Goal: Transaction & Acquisition: Purchase product/service

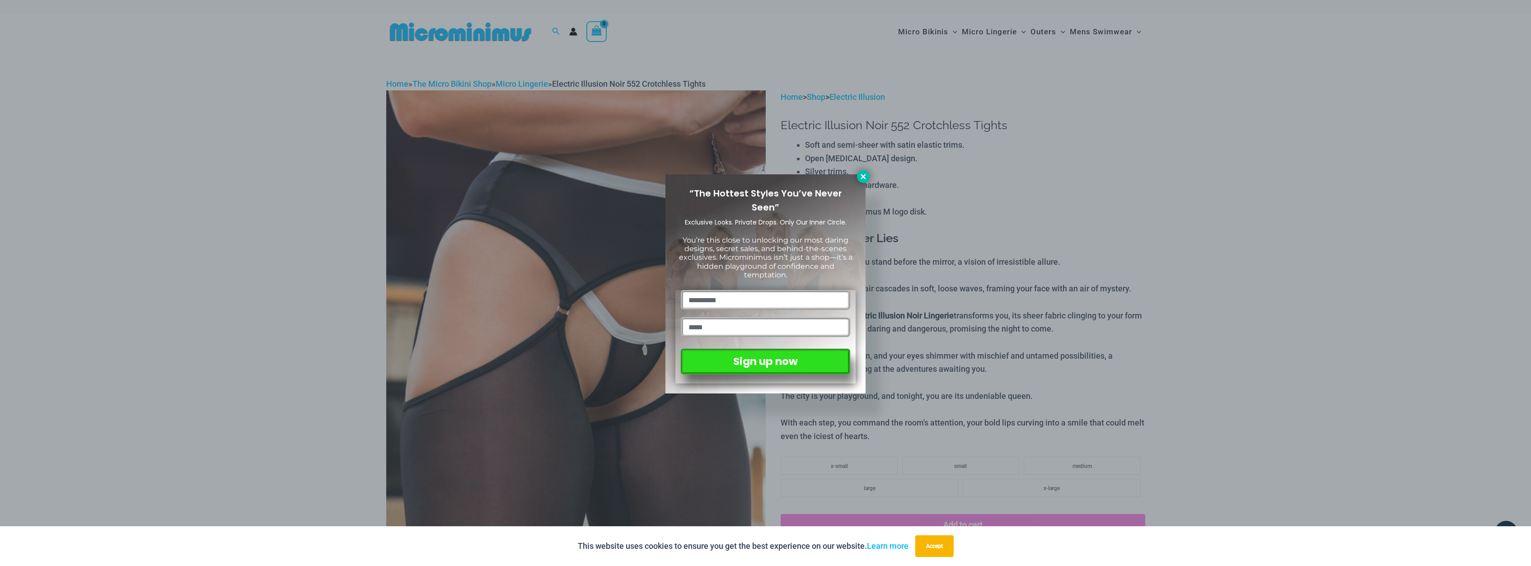
click at [864, 177] on icon at bounding box center [862, 176] width 5 height 5
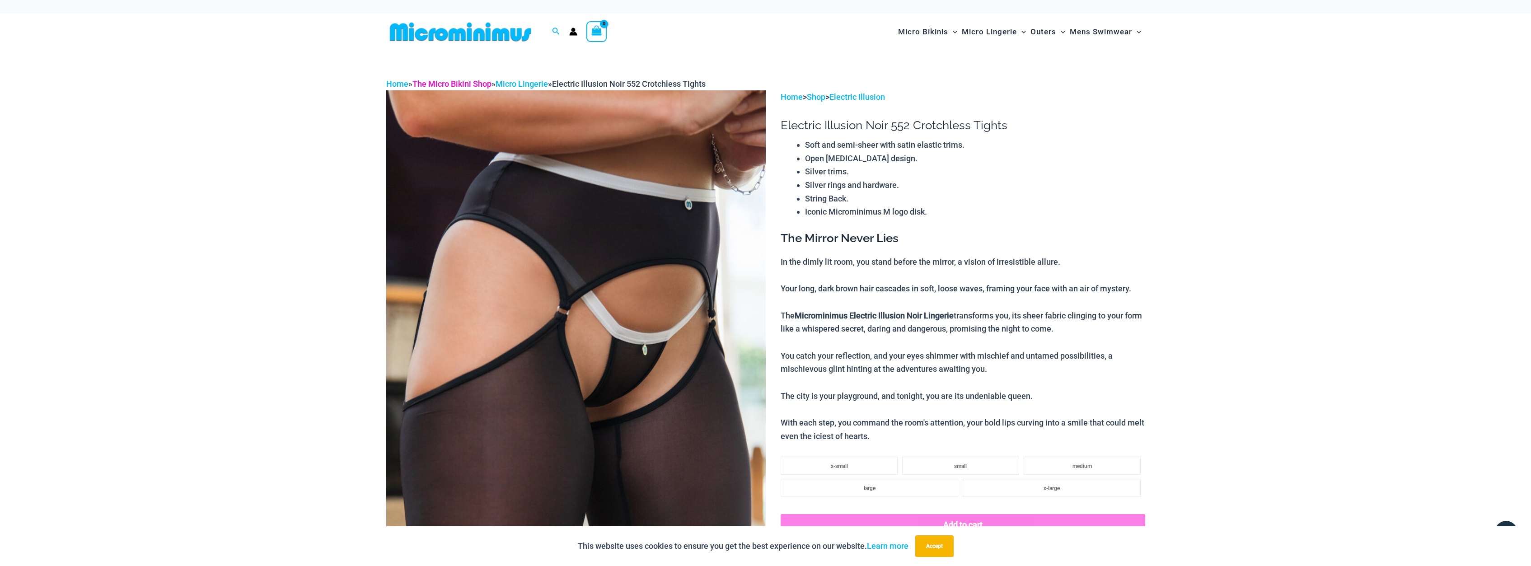
click at [442, 83] on link "The Micro Bikini Shop" at bounding box center [451, 83] width 79 height 9
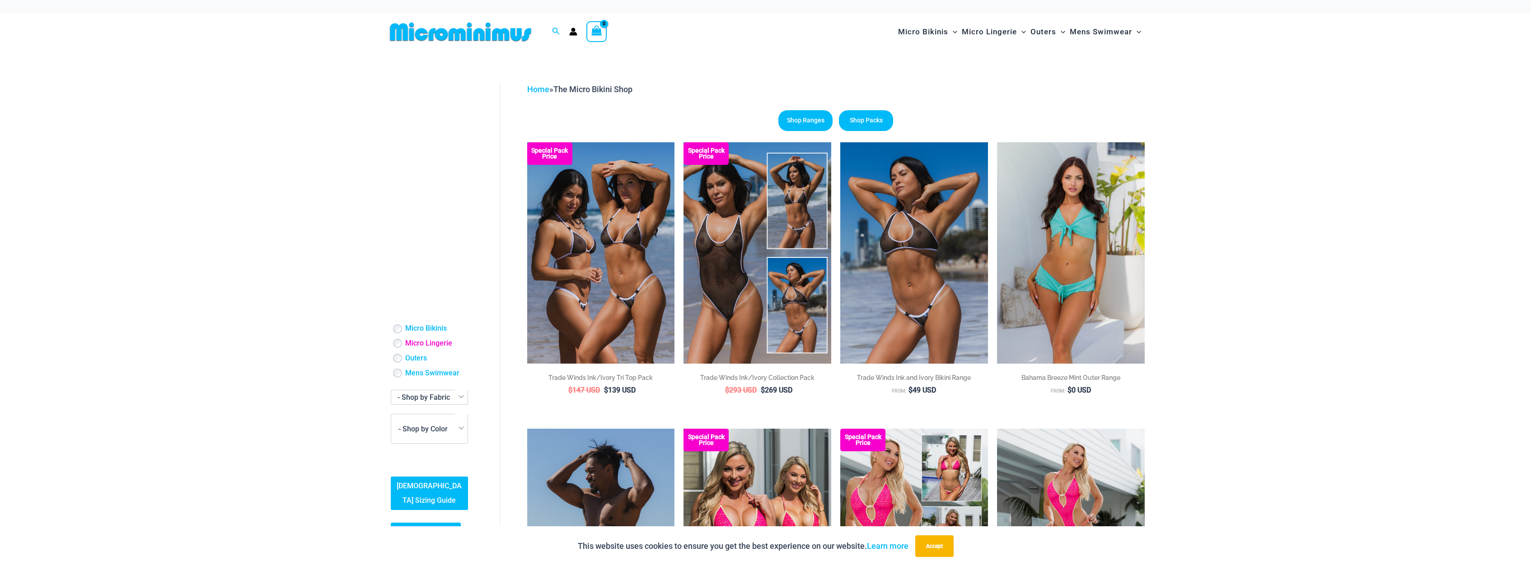
click at [419, 340] on link "Micro Lingerie" at bounding box center [428, 343] width 47 height 9
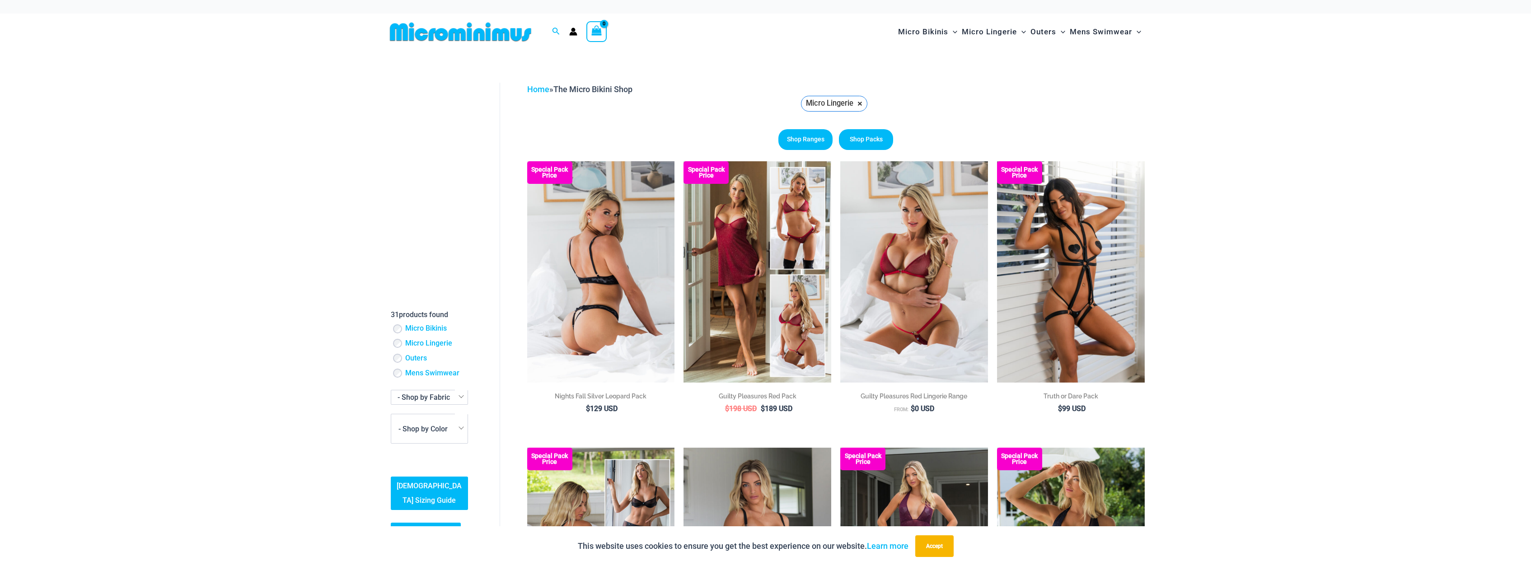
click at [625, 234] on img at bounding box center [601, 271] width 148 height 221
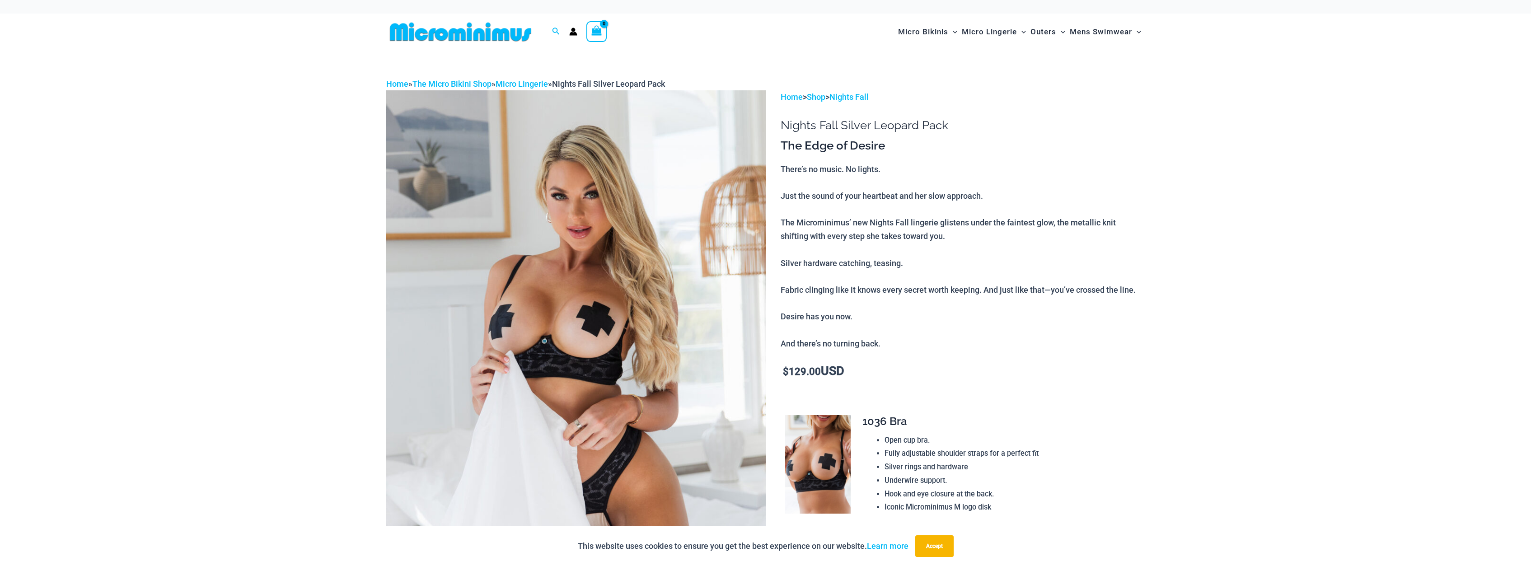
click at [627, 252] on img at bounding box center [575, 374] width 379 height 569
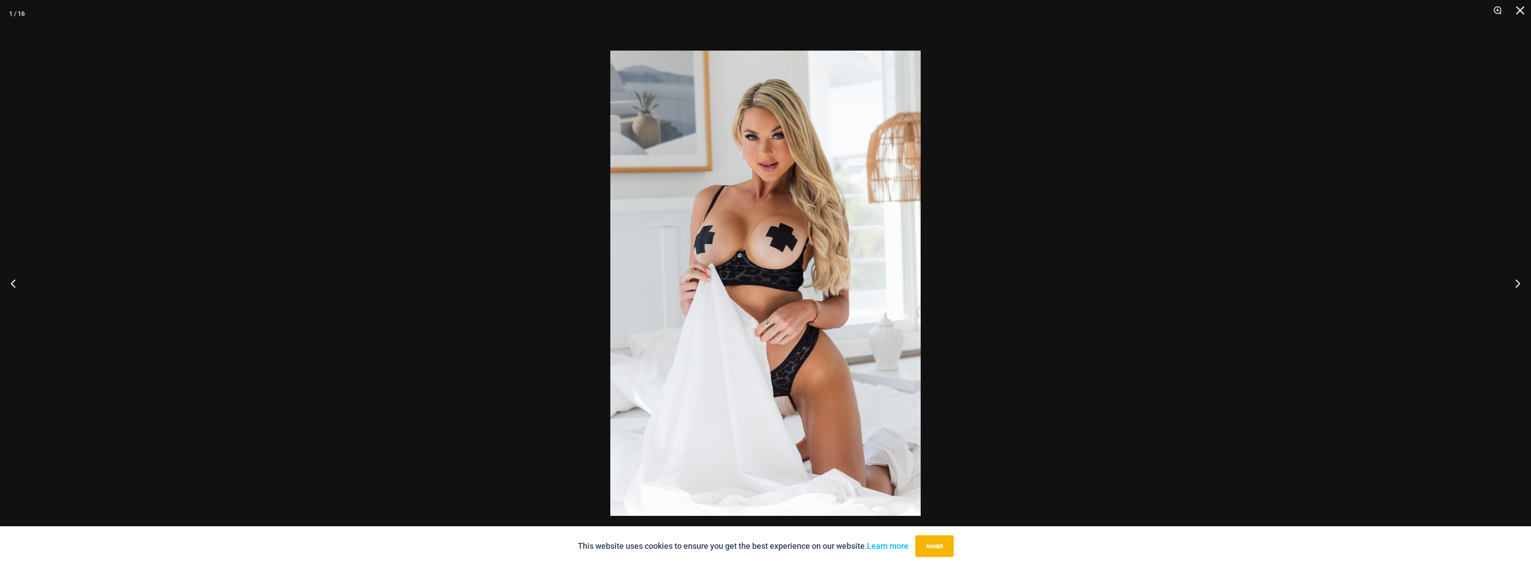
click at [810, 215] on img at bounding box center [765, 283] width 310 height 465
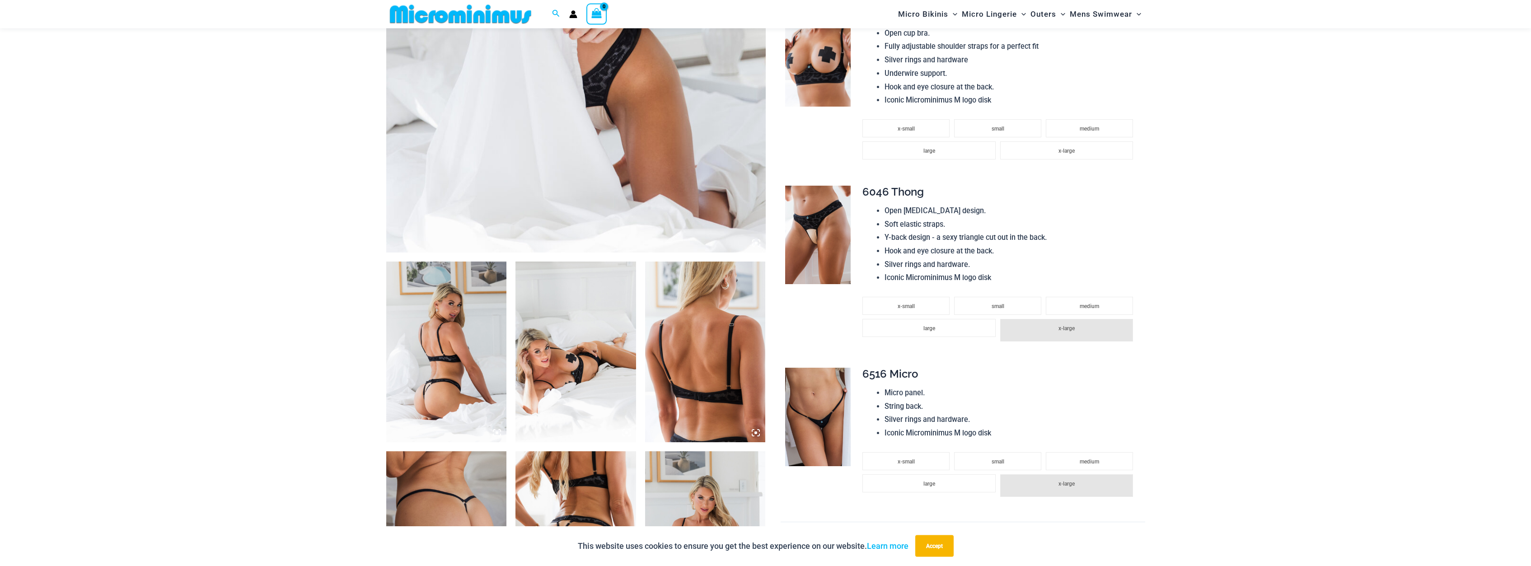
scroll to position [407, 0]
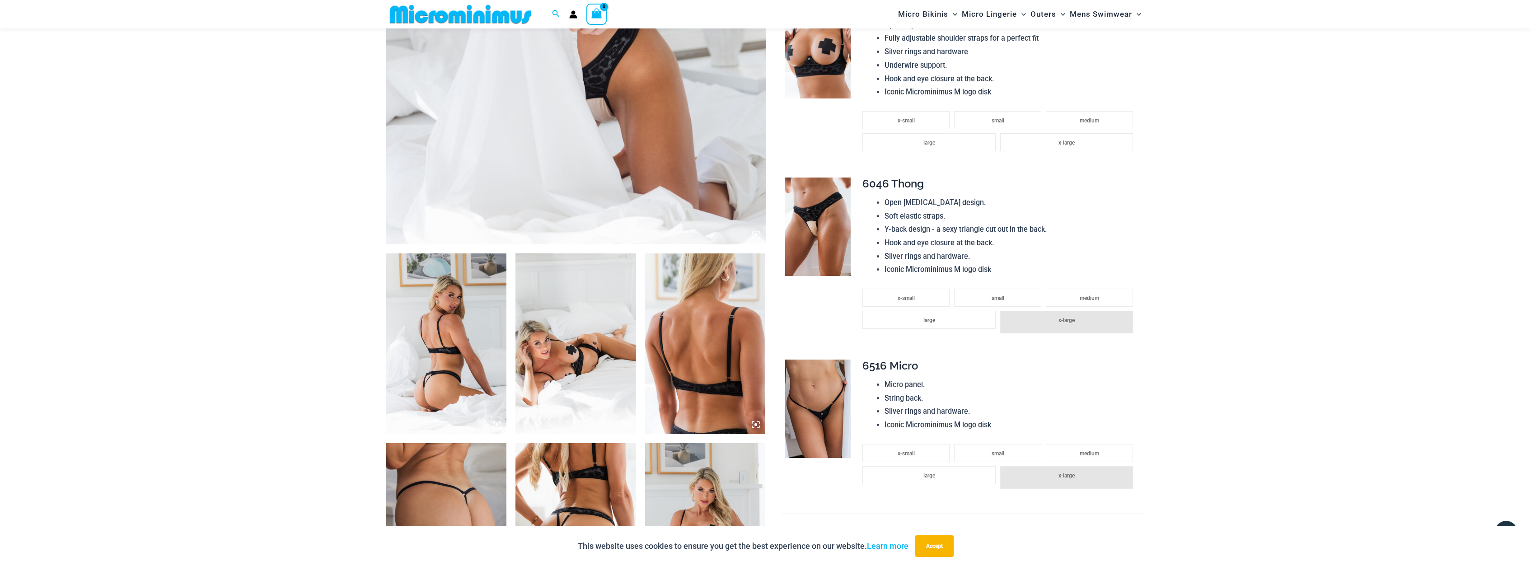
click at [468, 350] on img at bounding box center [446, 343] width 121 height 181
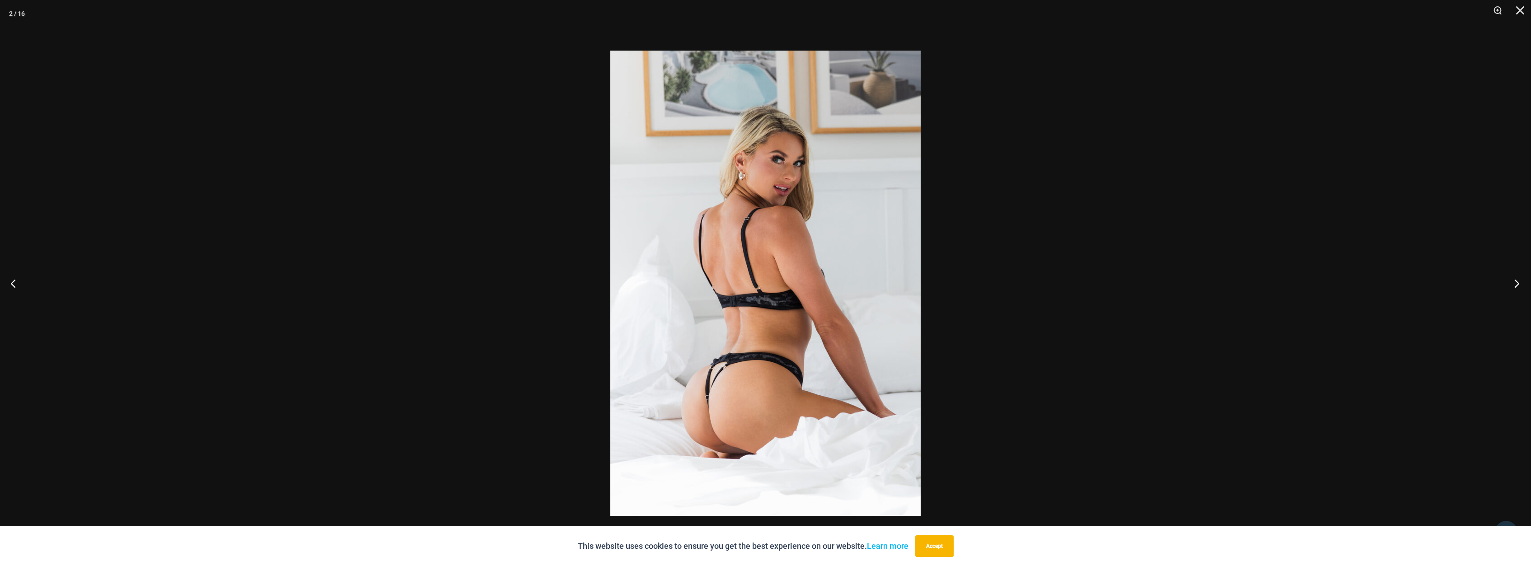
click at [1513, 281] on button "Next" at bounding box center [1514, 283] width 34 height 45
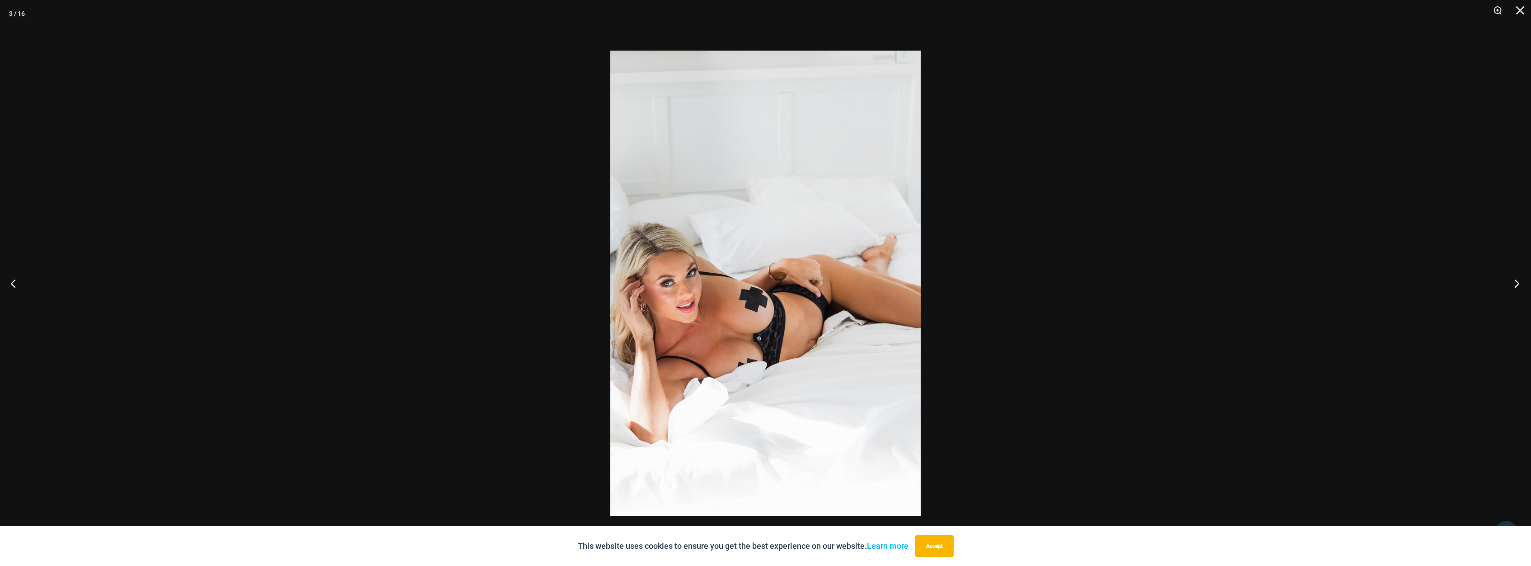
click at [1513, 281] on button "Next" at bounding box center [1514, 283] width 34 height 45
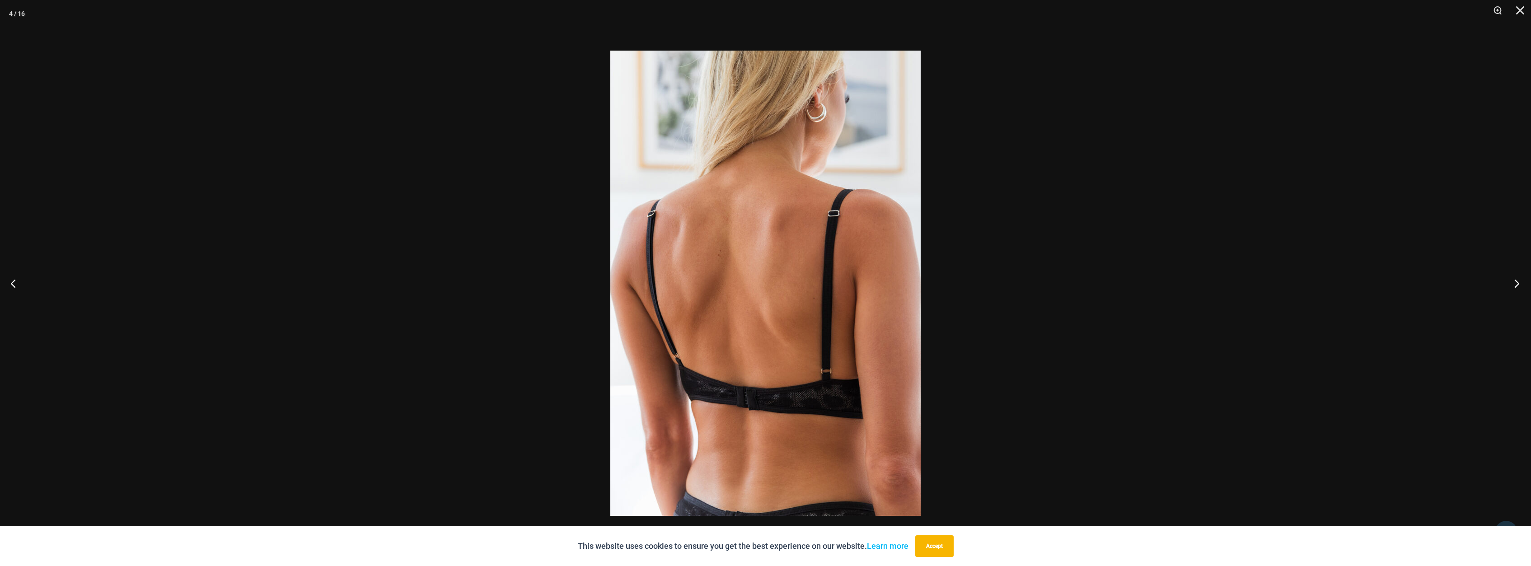
click at [1513, 281] on button "Next" at bounding box center [1514, 283] width 34 height 45
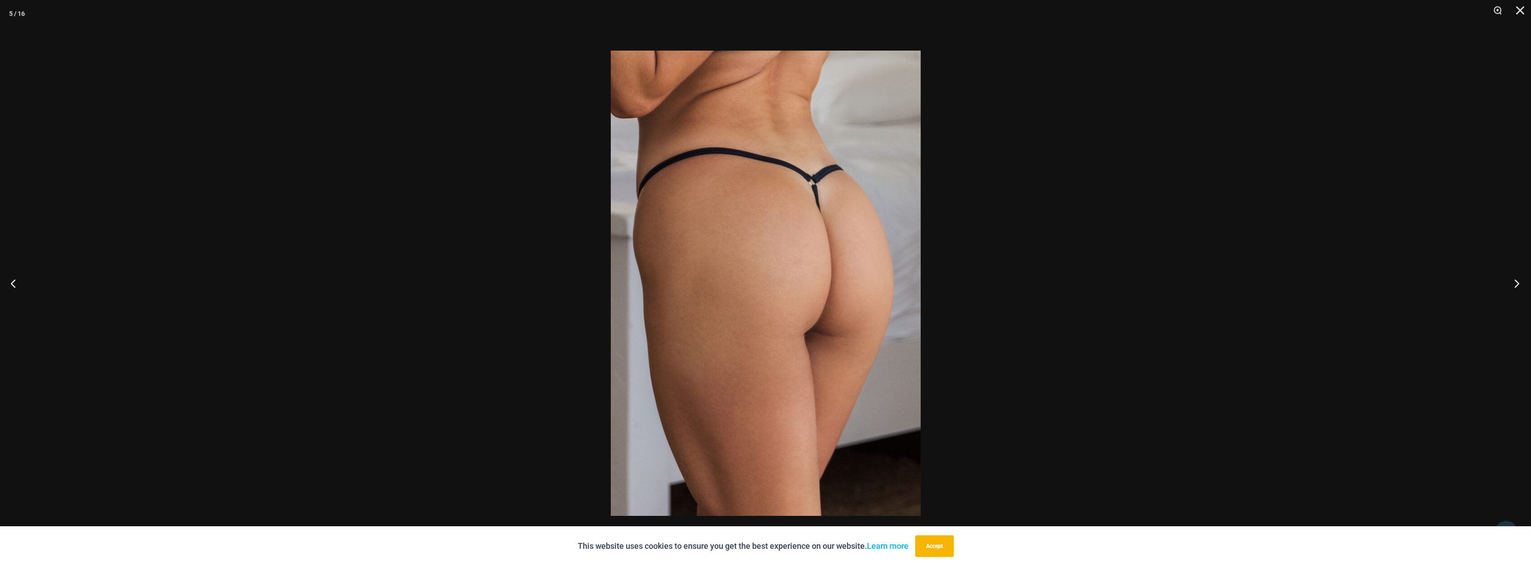
click at [1513, 281] on button "Next" at bounding box center [1514, 283] width 34 height 45
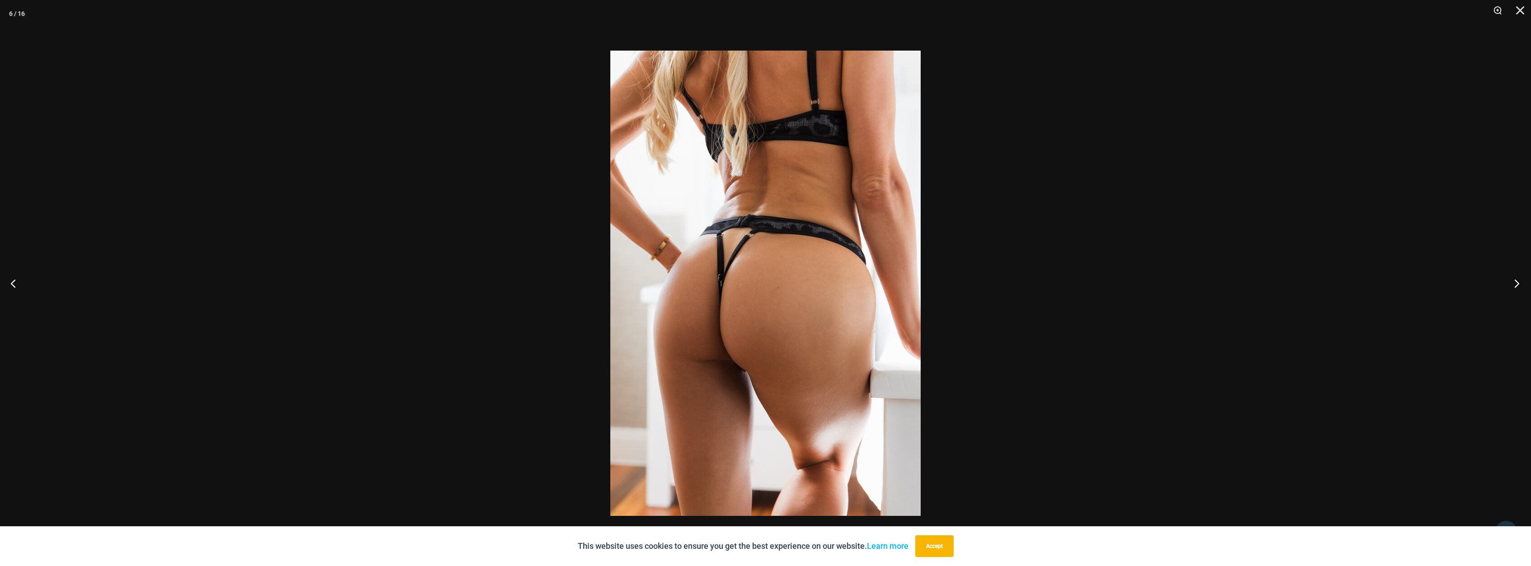
click at [1513, 281] on button "Next" at bounding box center [1514, 283] width 34 height 45
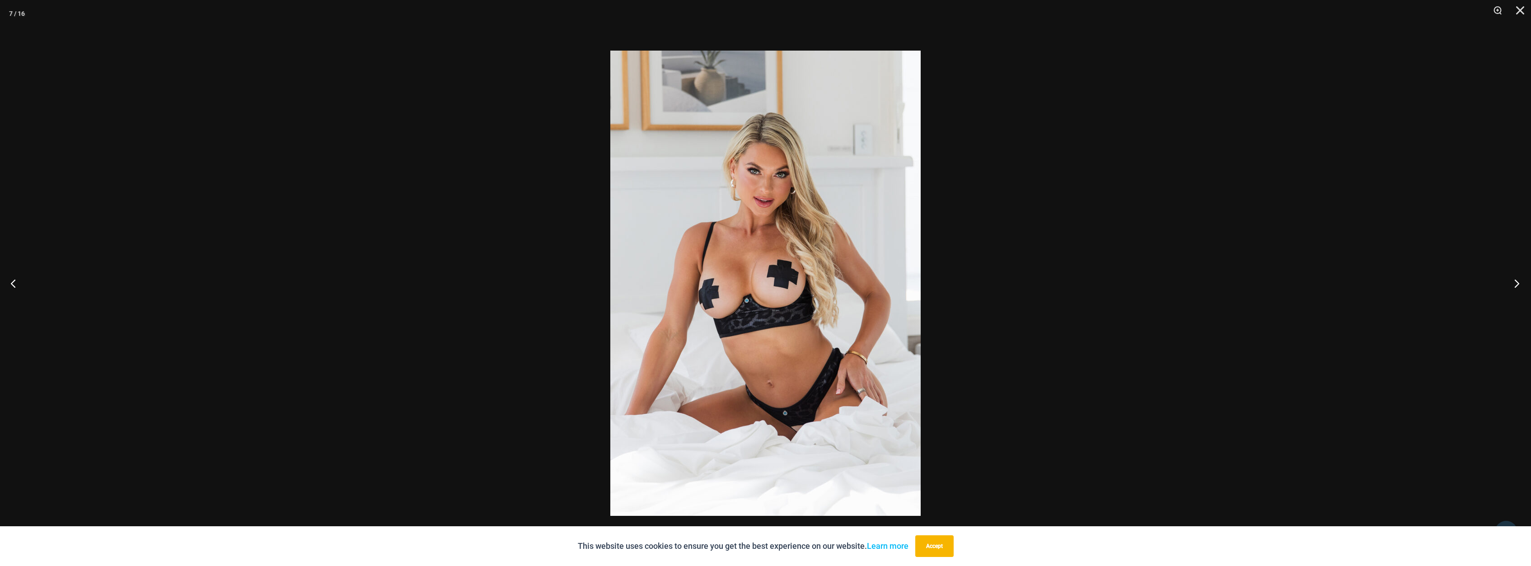
click at [1513, 282] on button "Next" at bounding box center [1514, 283] width 34 height 45
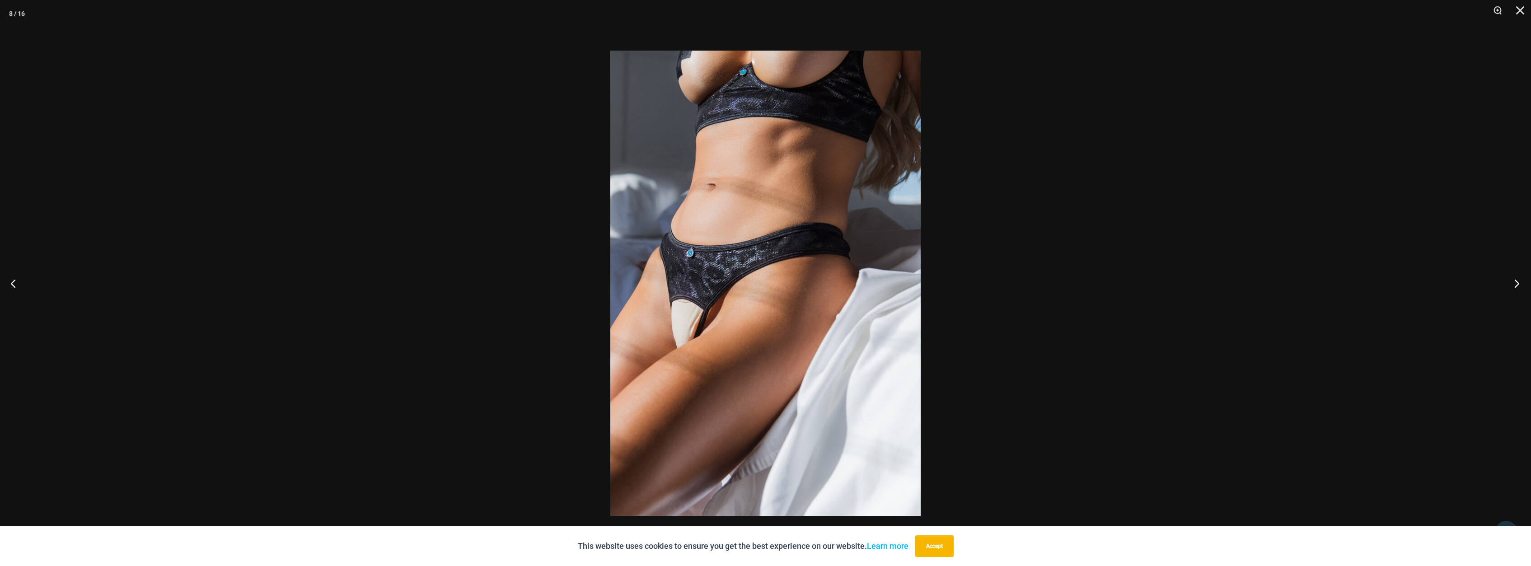
click at [1513, 282] on button "Next" at bounding box center [1514, 283] width 34 height 45
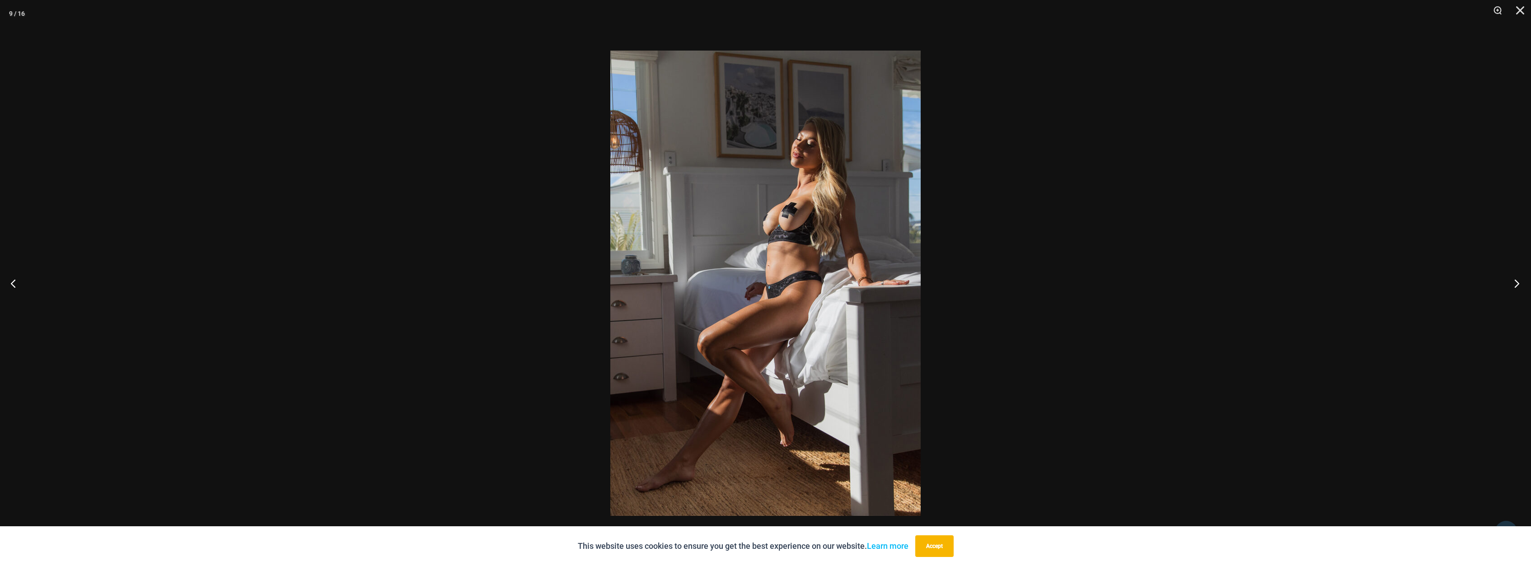
click at [1513, 282] on button "Next" at bounding box center [1514, 283] width 34 height 45
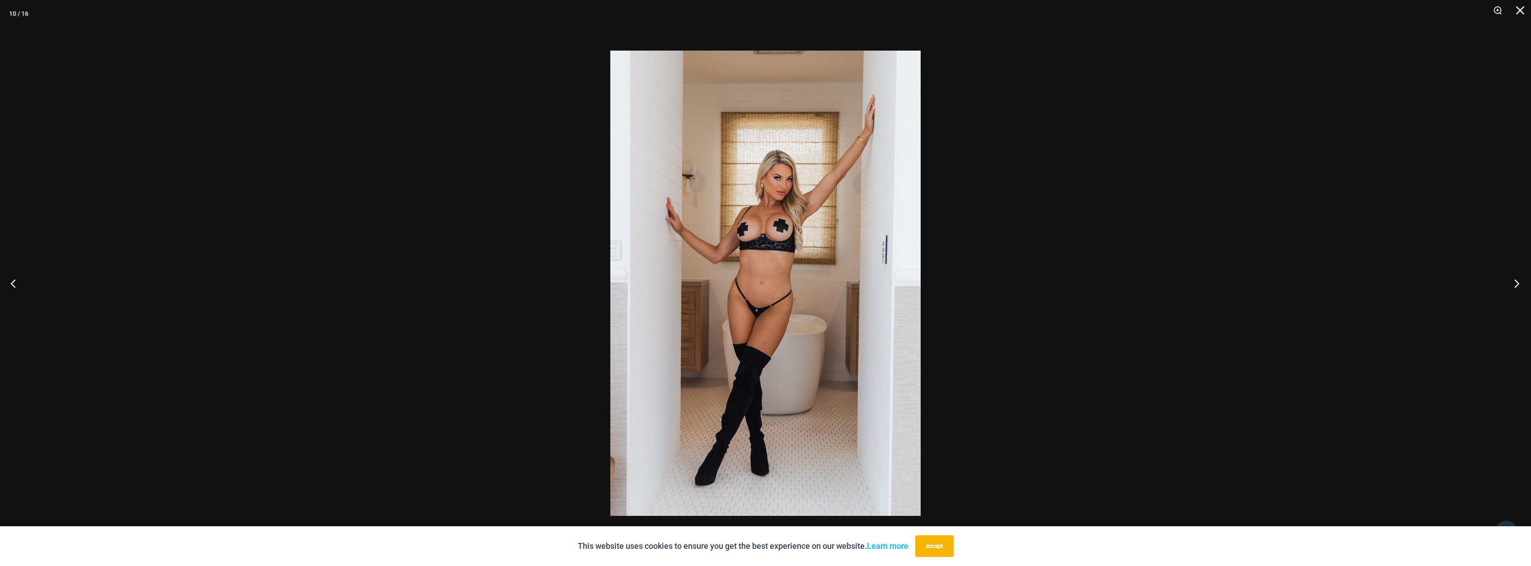
click at [1513, 283] on button "Next" at bounding box center [1514, 283] width 34 height 45
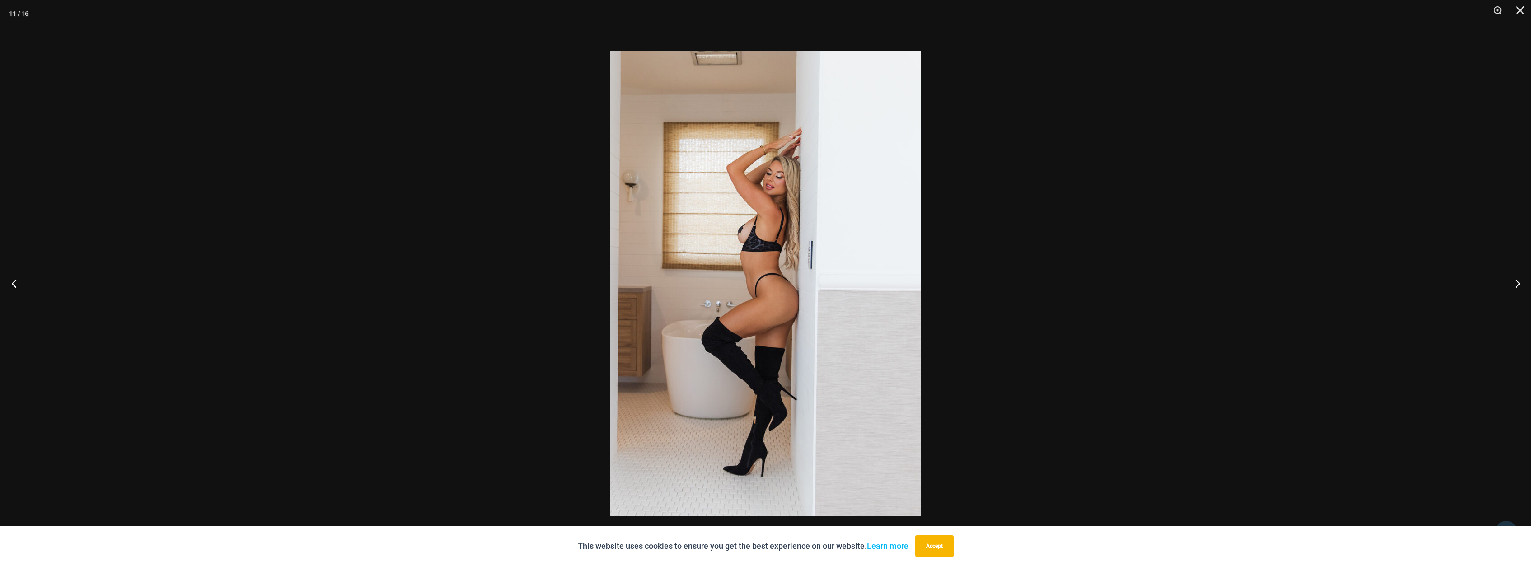
click at [8, 288] on button "Previous" at bounding box center [17, 283] width 34 height 45
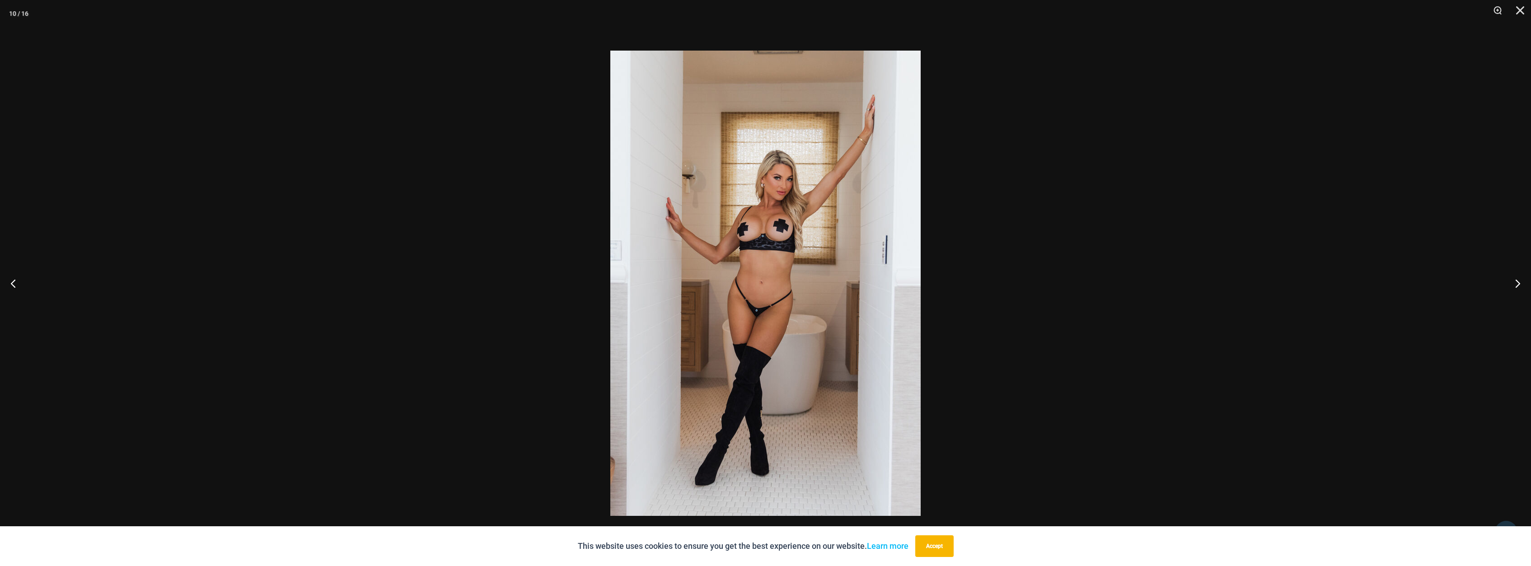
click at [856, 238] on img at bounding box center [765, 283] width 310 height 465
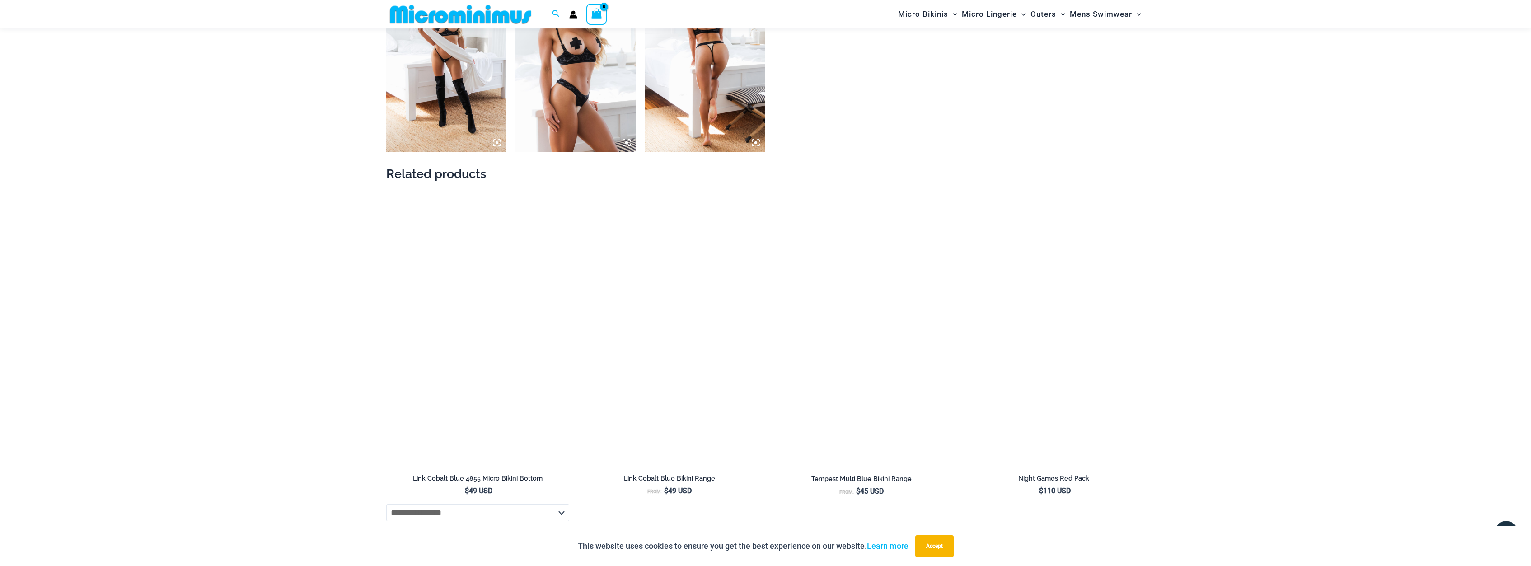
scroll to position [1466, 0]
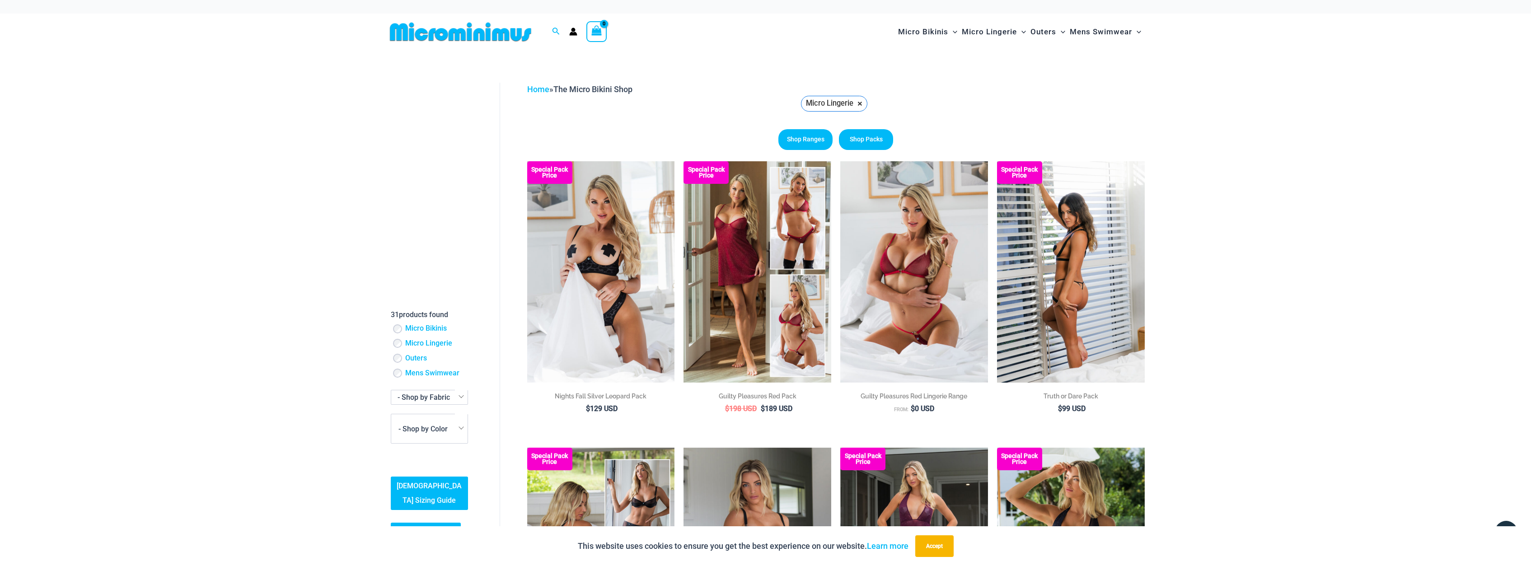
click at [1061, 288] on img at bounding box center [1071, 271] width 148 height 221
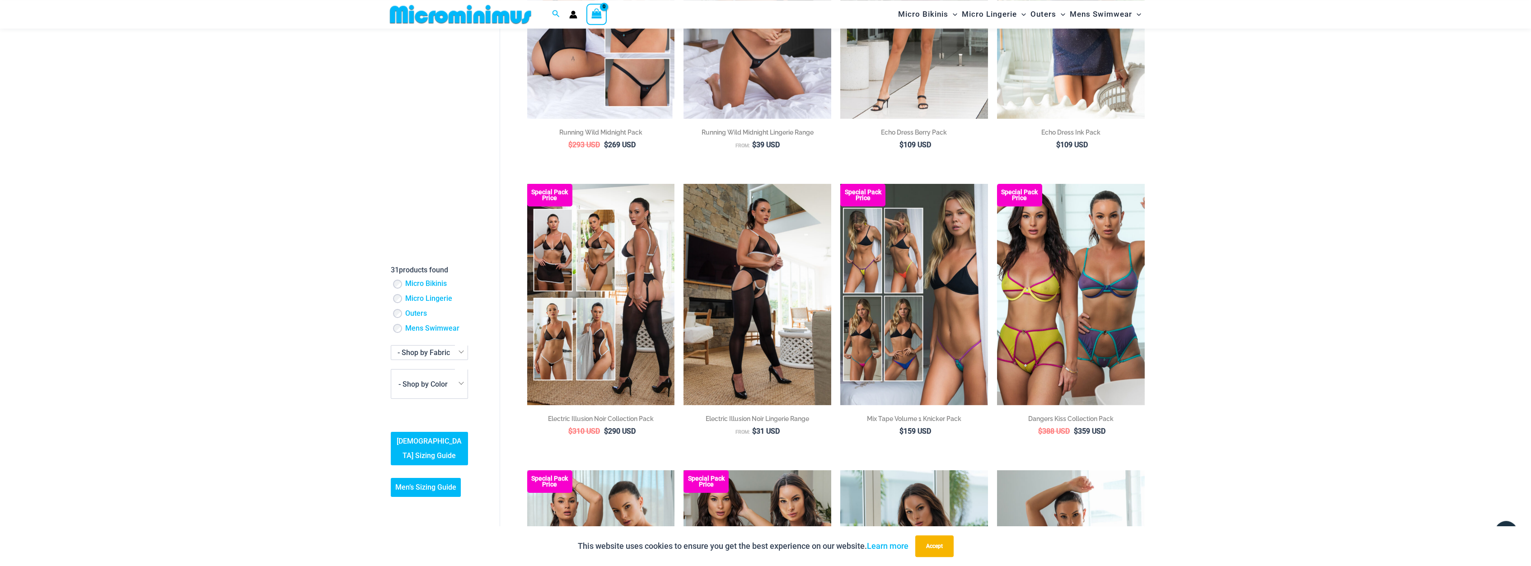
scroll to position [545, 0]
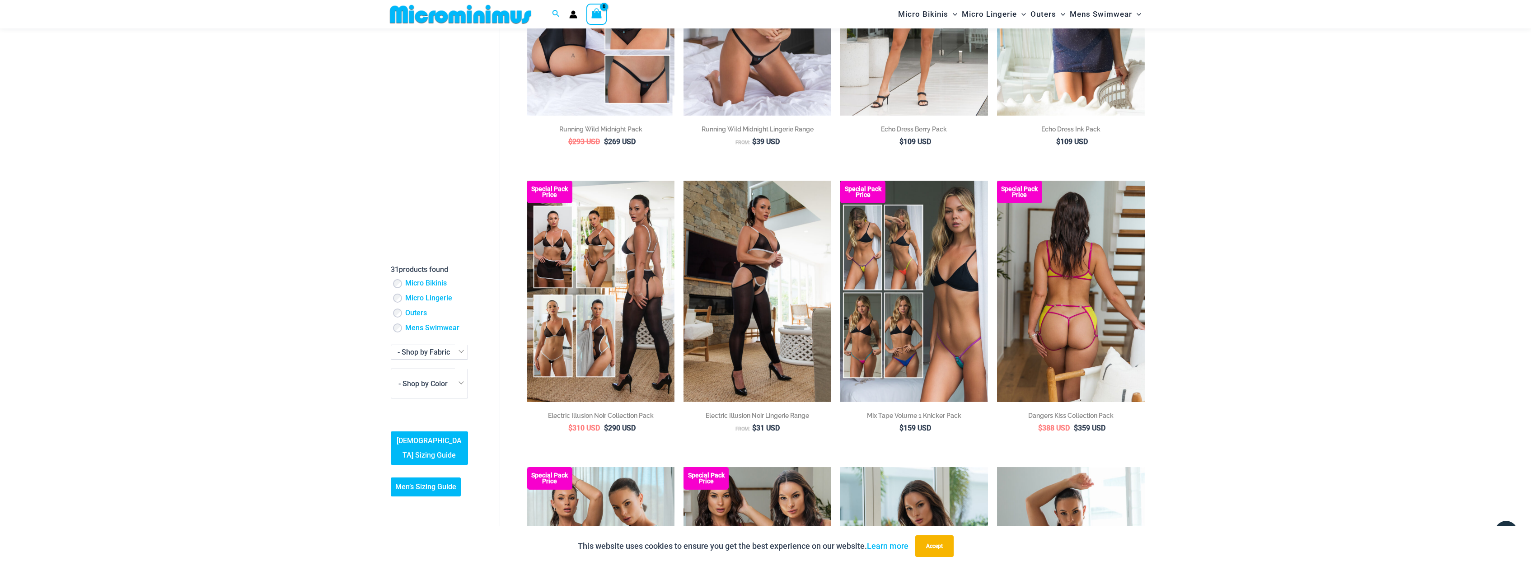
click at [1131, 314] on img at bounding box center [1071, 291] width 148 height 221
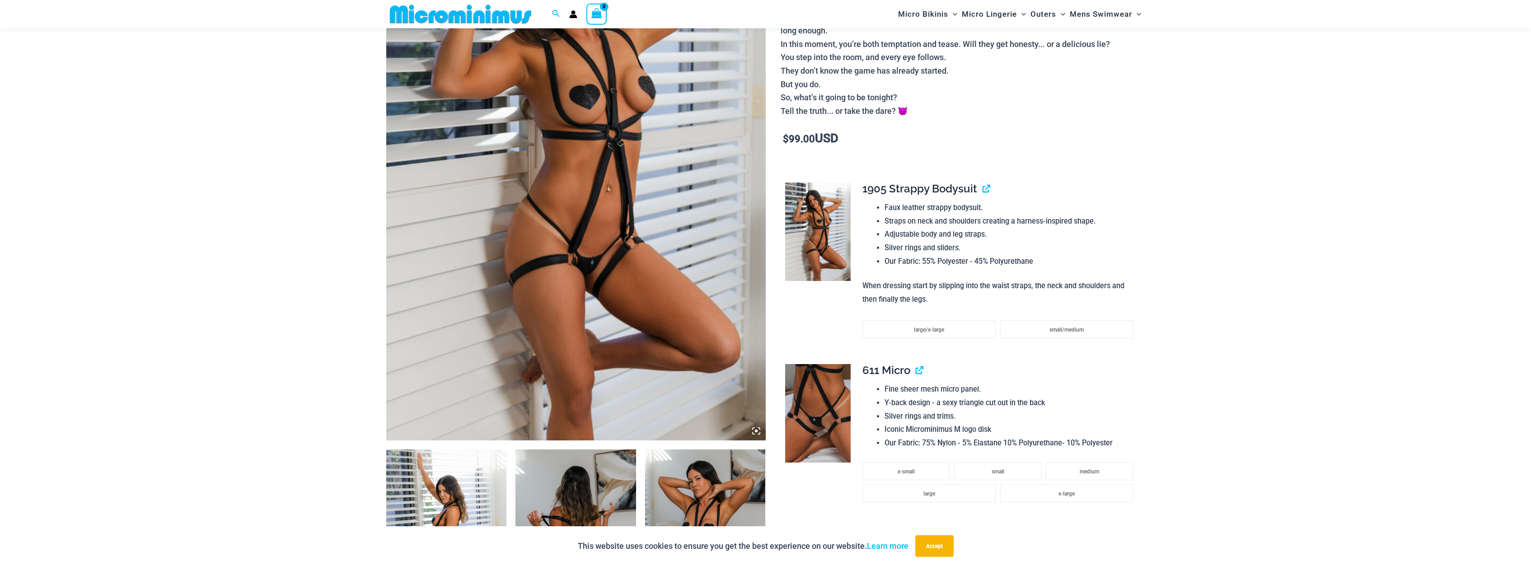
scroll to position [316, 0]
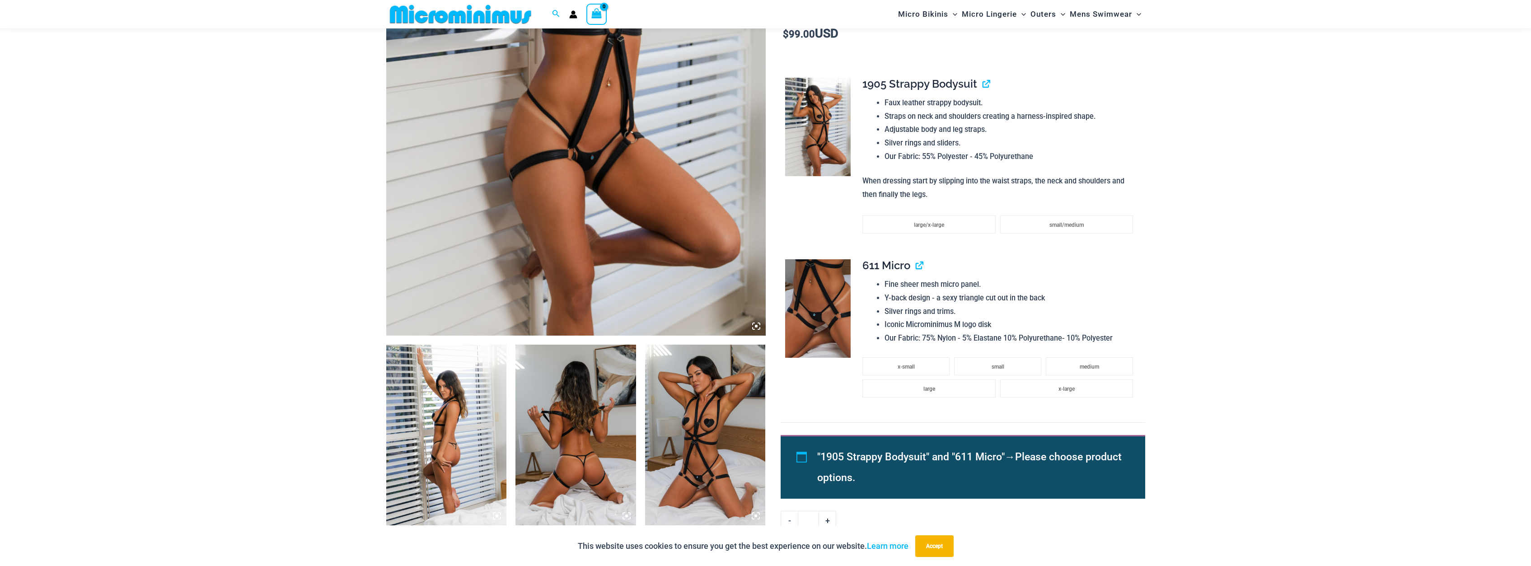
click at [756, 323] on icon at bounding box center [756, 326] width 8 height 8
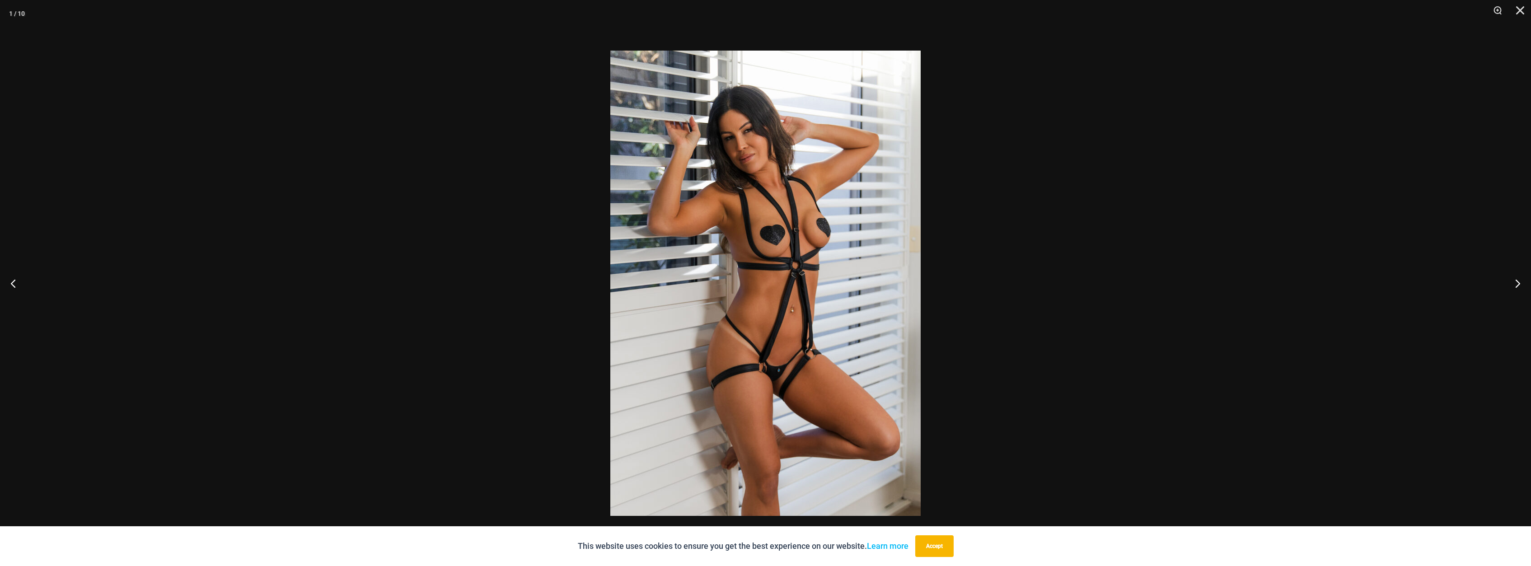
click at [756, 252] on img at bounding box center [765, 283] width 310 height 465
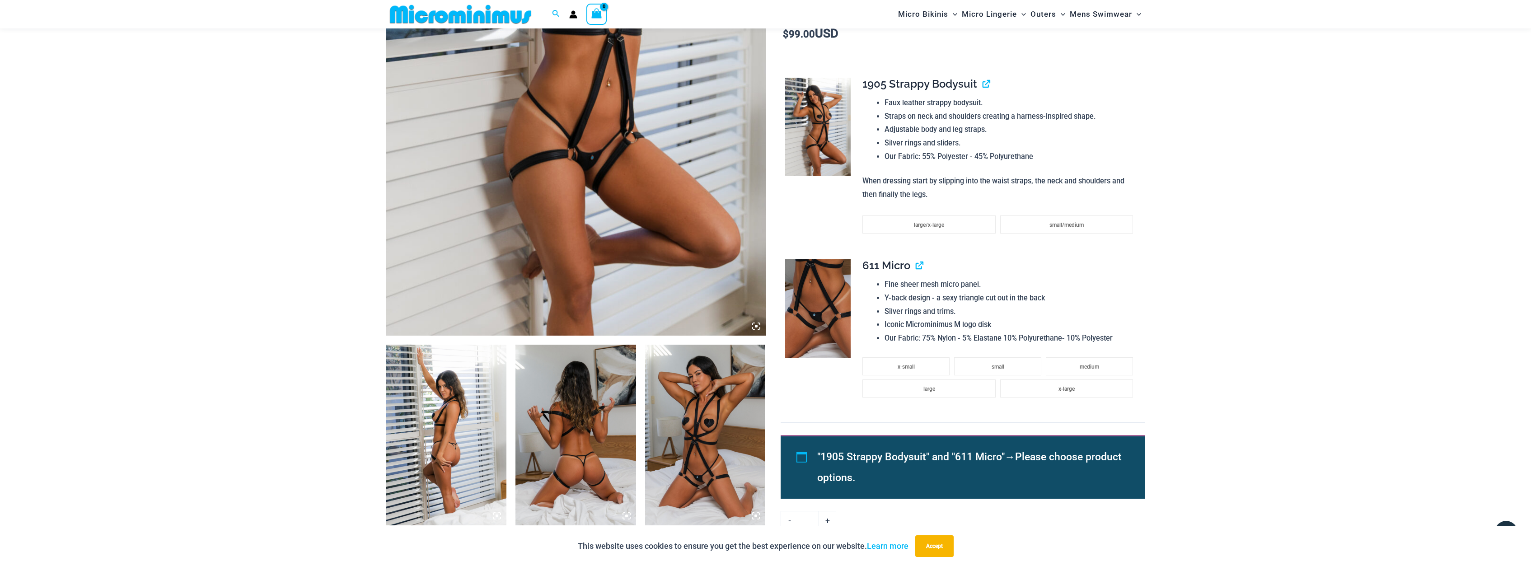
click at [435, 451] on img at bounding box center [446, 435] width 121 height 181
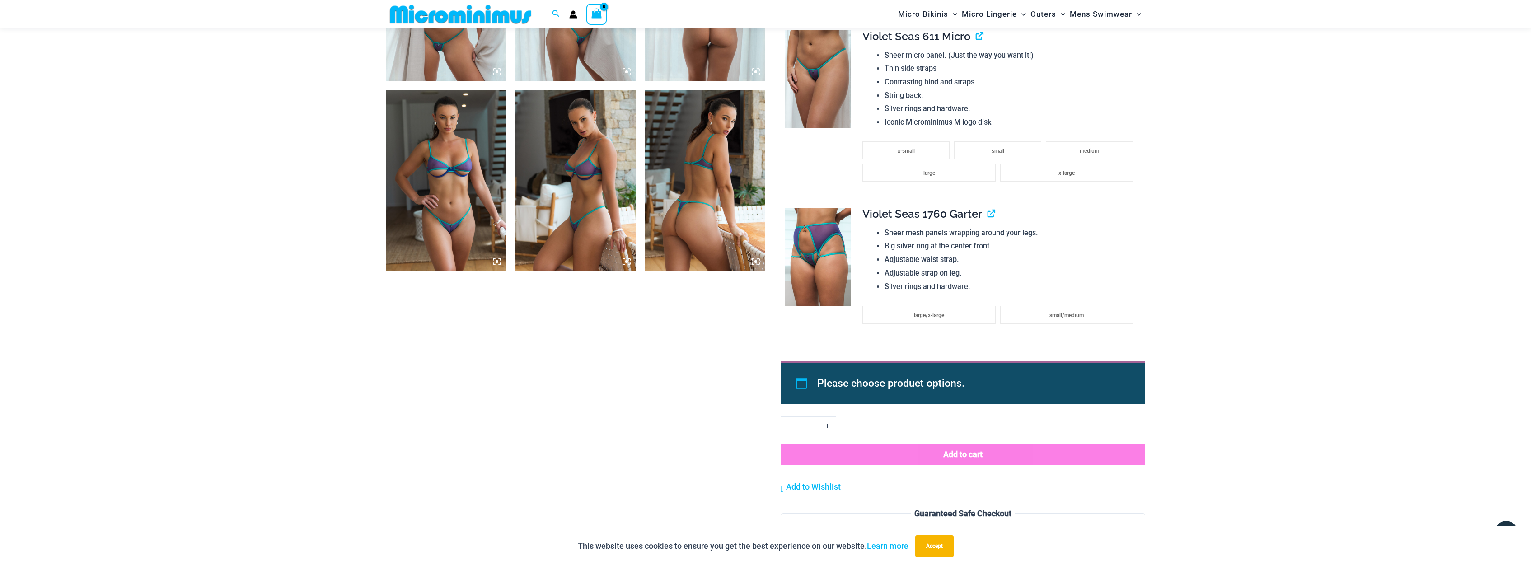
scroll to position [1375, 0]
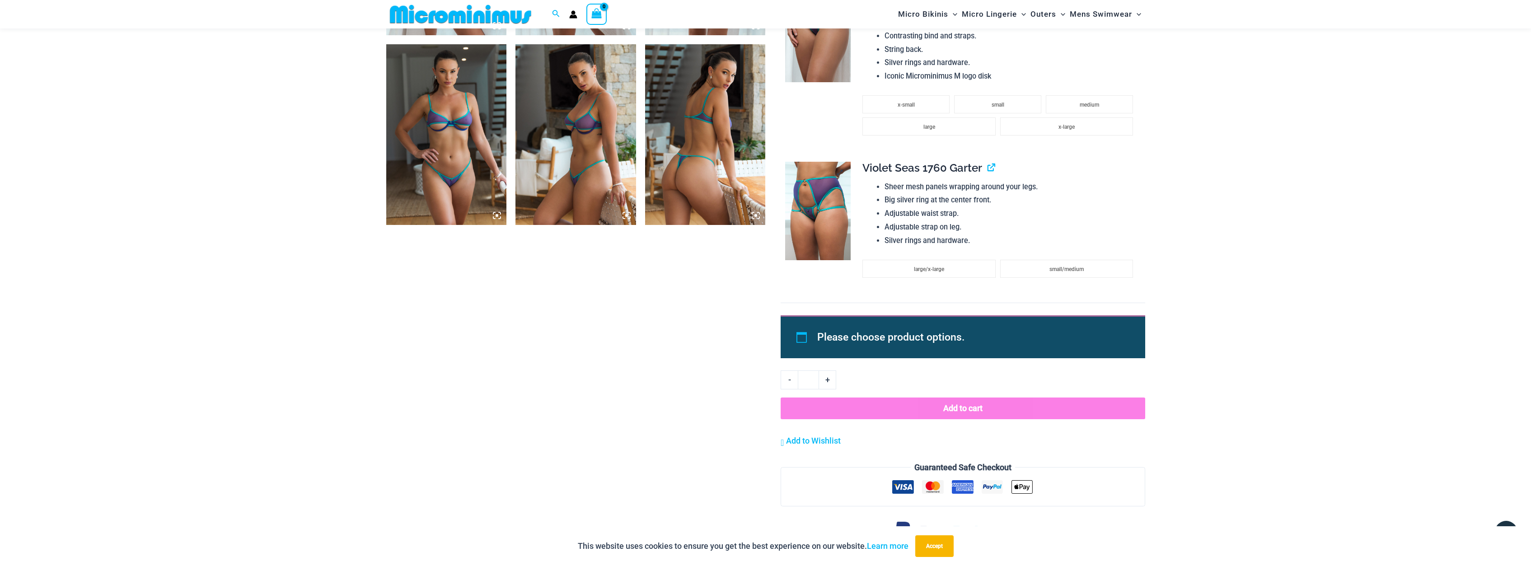
click at [834, 228] on img at bounding box center [817, 211] width 65 height 98
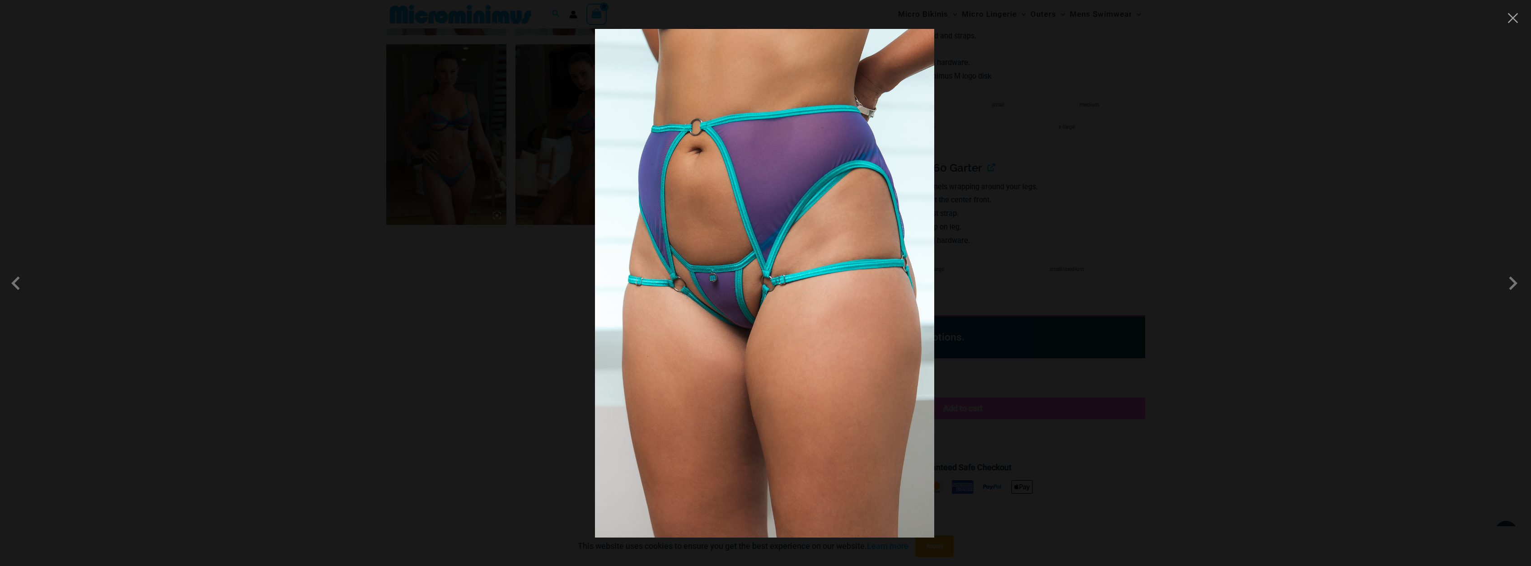
click at [796, 229] on img at bounding box center [764, 283] width 339 height 509
drag, startPoint x: 1517, startPoint y: 34, endPoint x: 1517, endPoint y: 40, distance: 5.9
click at [1517, 36] on div at bounding box center [765, 283] width 1531 height 566
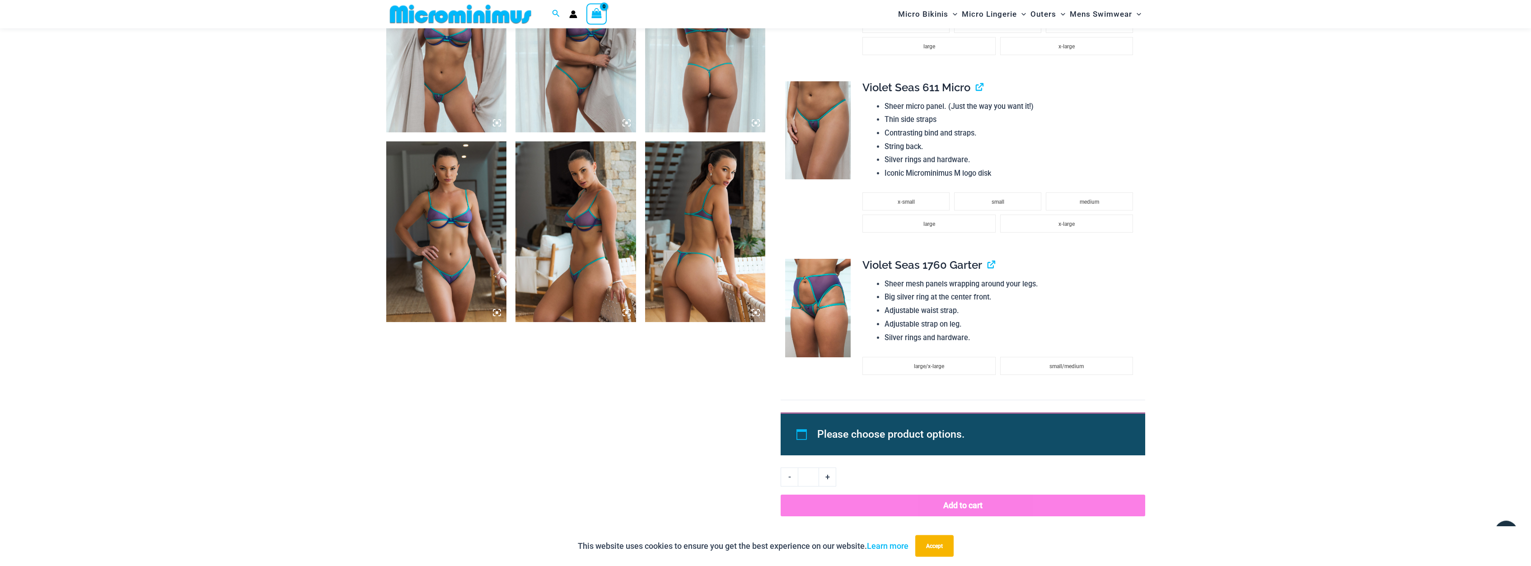
scroll to position [1191, 0]
